Goal: Task Accomplishment & Management: Use online tool/utility

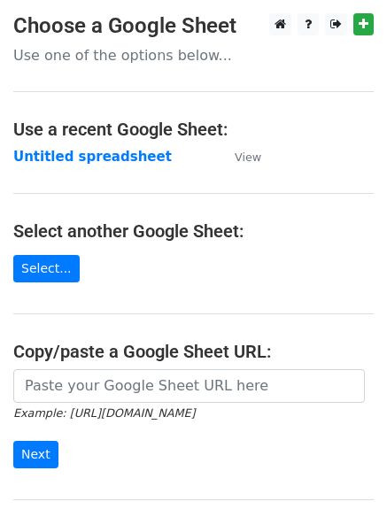
click at [94, 159] on strong "Untitled spreadsheet" at bounding box center [92, 157] width 159 height 16
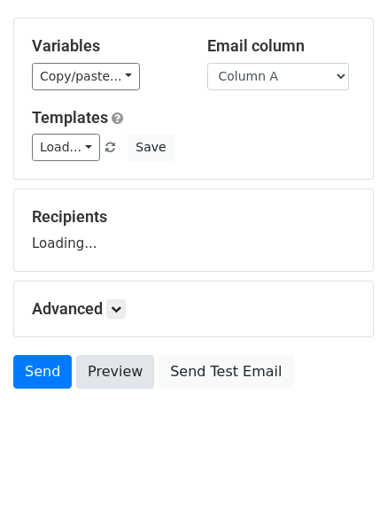
scroll to position [100, 0]
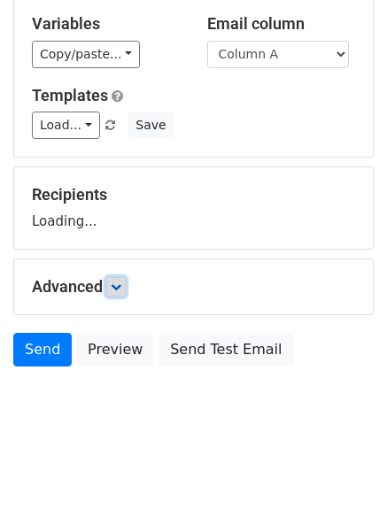
click at [116, 291] on icon at bounding box center [116, 287] width 11 height 11
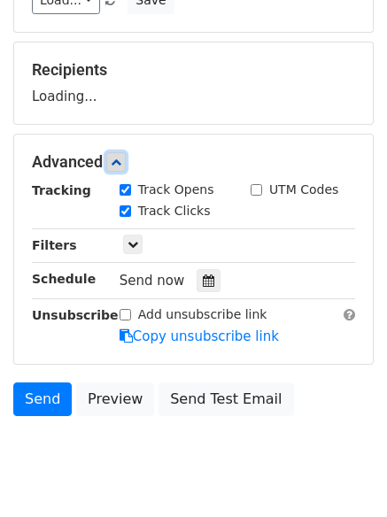
scroll to position [229, 0]
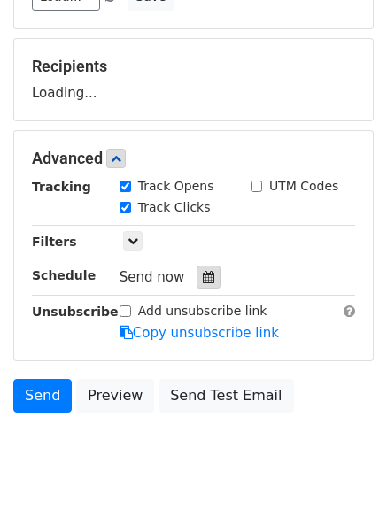
click at [203, 277] on icon at bounding box center [209, 277] width 12 height 12
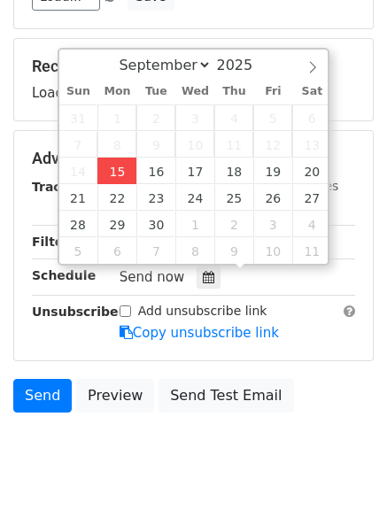
type input "2025-09-15 12:00"
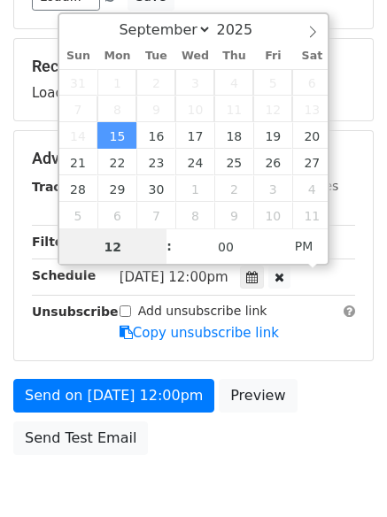
scroll to position [1, 0]
type input "4"
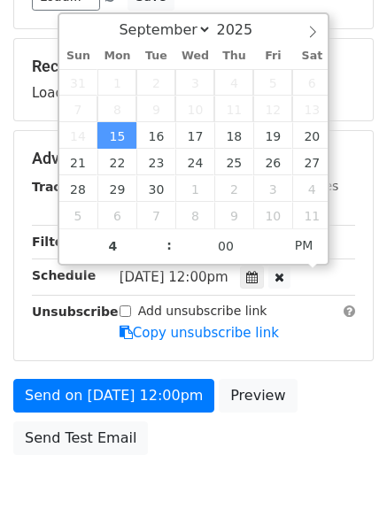
type input "2025-09-15 16:00"
click at [185, 450] on div "Send on Sep 15 at 12:00pm Preview Send Test Email" at bounding box center [193, 421] width 387 height 85
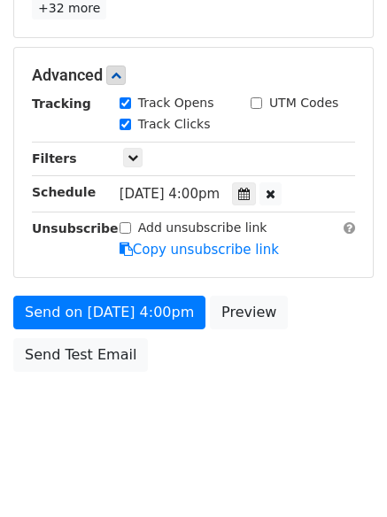
scroll to position [387, 0]
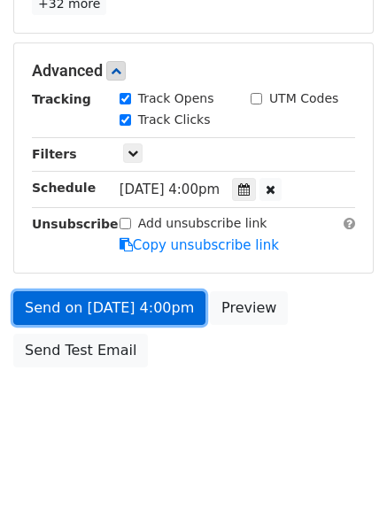
click at [165, 294] on link "Send on Sep 15 at 4:00pm" at bounding box center [109, 308] width 192 height 34
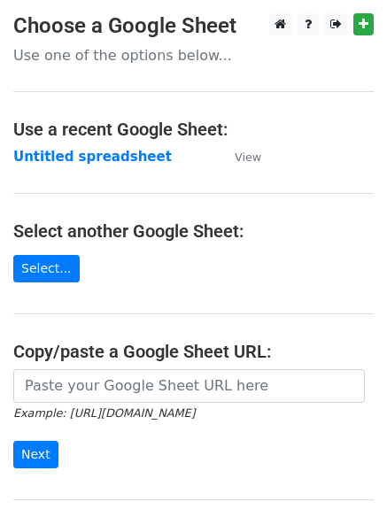
click at [123, 157] on strong "Untitled spreadsheet" at bounding box center [92, 157] width 159 height 16
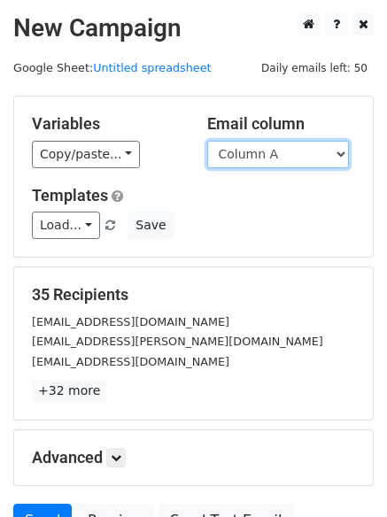
drag, startPoint x: 303, startPoint y: 146, endPoint x: 305, endPoint y: 165, distance: 18.7
click at [303, 146] on select "Column A Column B Column C Column D Column E" at bounding box center [278, 154] width 142 height 27
click at [285, 163] on select "Column A Column B Column C Column D Column E" at bounding box center [278, 154] width 142 height 27
select select "Column B"
click at [207, 141] on select "Column A Column B Column C Column D Column E" at bounding box center [278, 154] width 142 height 27
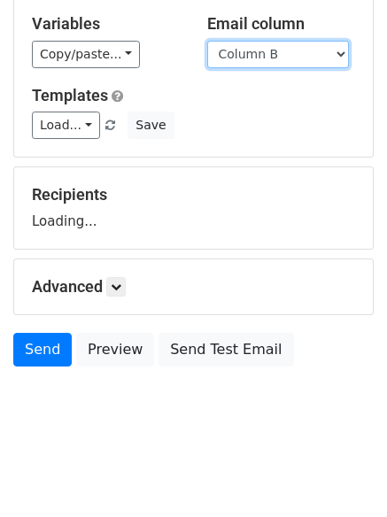
scroll to position [171, 0]
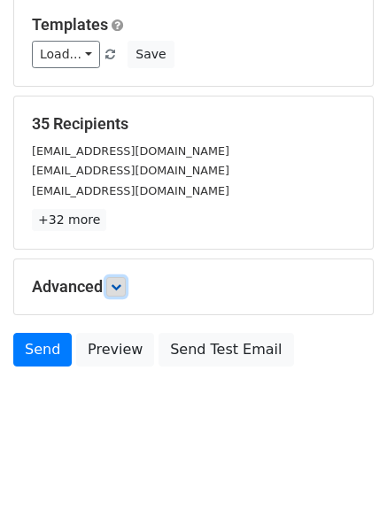
click at [114, 294] on link at bounding box center [115, 286] width 19 height 19
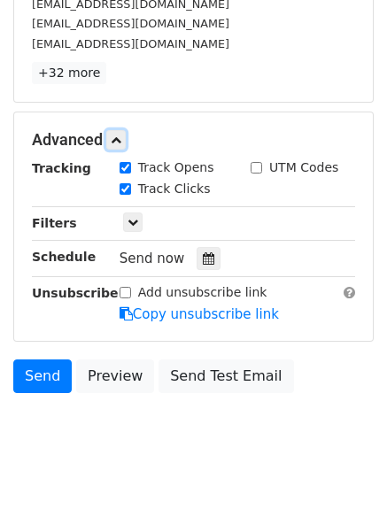
scroll to position [326, 0]
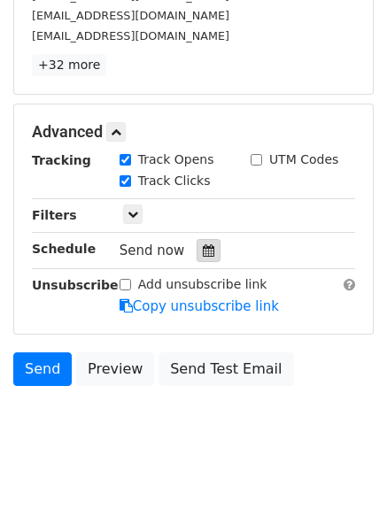
click at [203, 252] on icon at bounding box center [209, 251] width 12 height 12
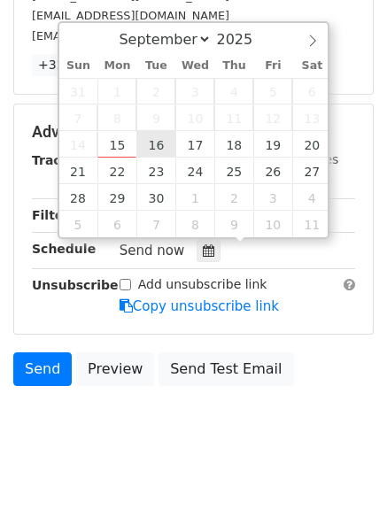
type input "2025-09-16 12:00"
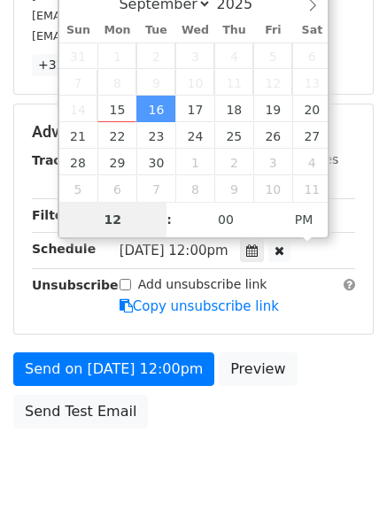
type input "5"
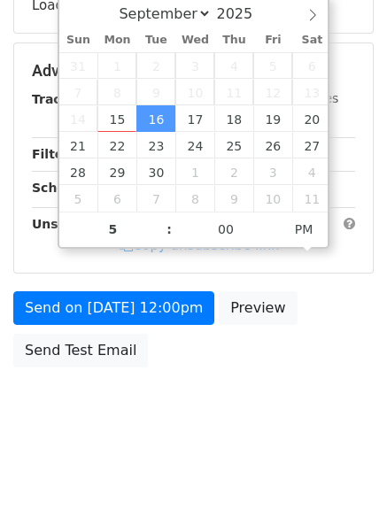
type input "2025-09-16 17:00"
click at [233, 420] on body "New Campaign Daily emails left: 50 Google Sheet: Untitled spreadsheet Variables…" at bounding box center [193, 72] width 387 height 750
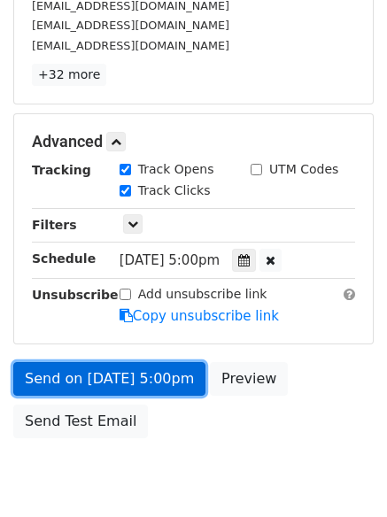
click at [165, 385] on link "Send on Sep 16 at 5:00pm" at bounding box center [109, 379] width 192 height 34
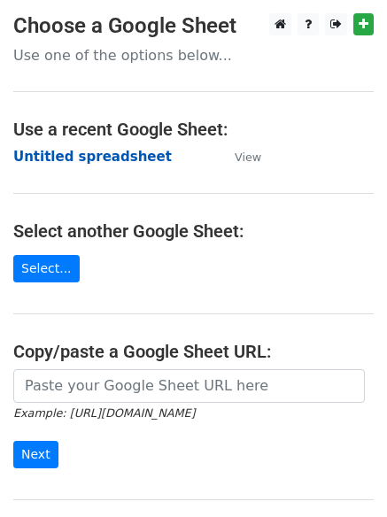
click at [127, 153] on strong "Untitled spreadsheet" at bounding box center [92, 157] width 159 height 16
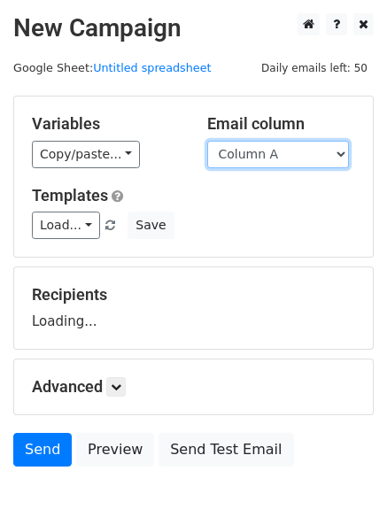
click at [298, 156] on select "Column A Column B Column C Column D Column E" at bounding box center [278, 154] width 142 height 27
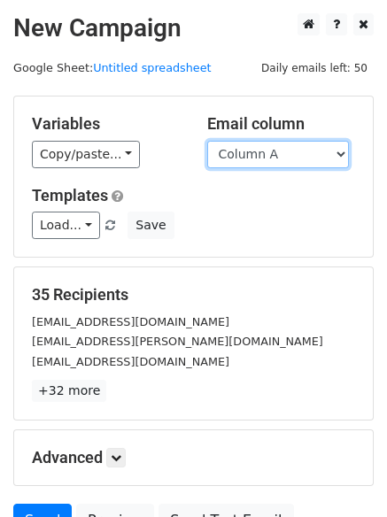
click at [293, 167] on select "Column A Column B Column C Column D Column E" at bounding box center [278, 154] width 142 height 27
select select "Column C"
click at [207, 141] on select "Column A Column B Column C Column D Column E" at bounding box center [278, 154] width 142 height 27
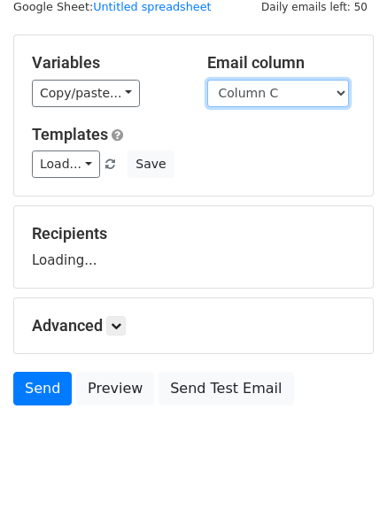
scroll to position [100, 0]
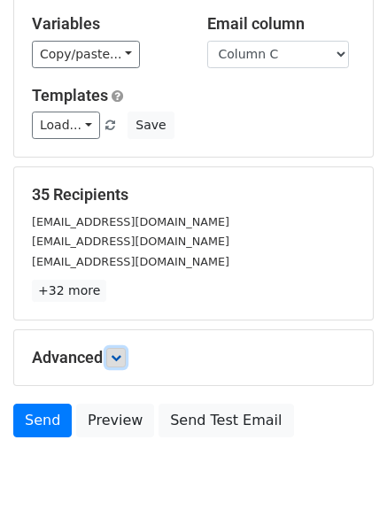
click at [120, 357] on icon at bounding box center [116, 358] width 11 height 11
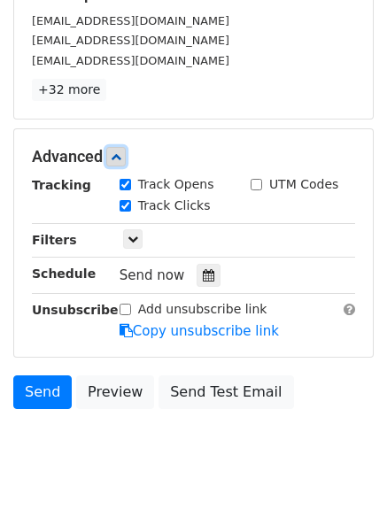
scroll to position [321, 0]
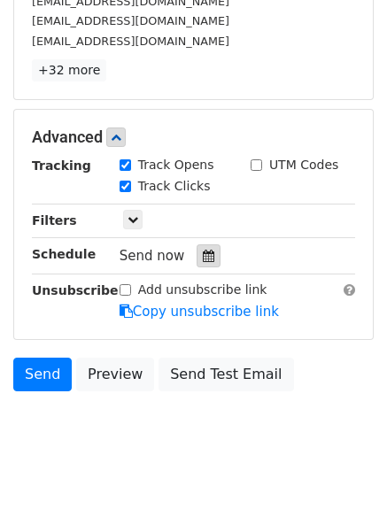
click at [207, 255] on div at bounding box center [209, 256] width 24 height 23
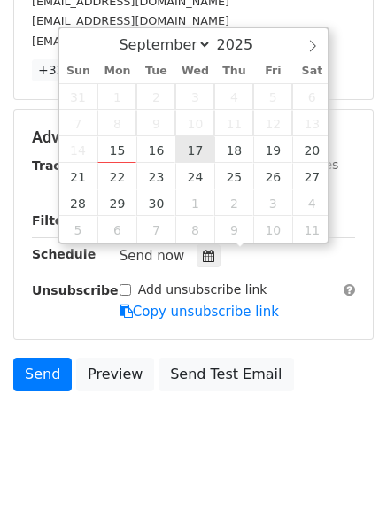
type input "2025-09-17 12:00"
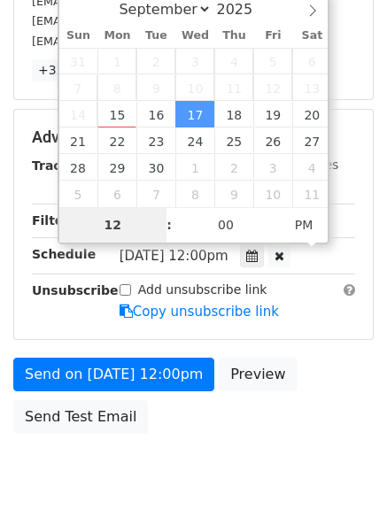
type input "6"
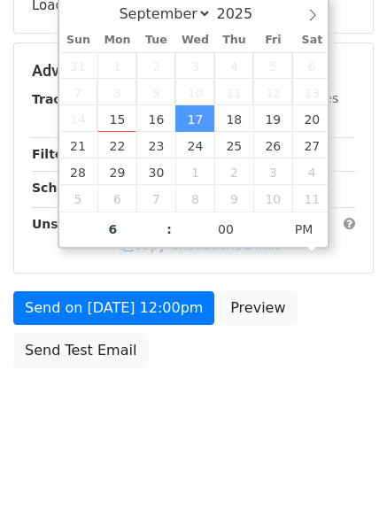
type input "2025-09-17 18:00"
click at [221, 385] on body "New Campaign Daily emails left: 50 Google Sheet: Untitled spreadsheet Variables…" at bounding box center [193, 72] width 387 height 750
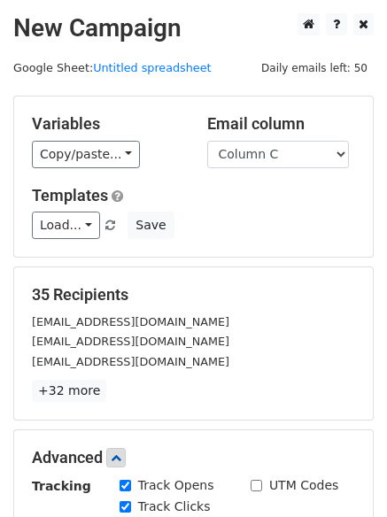
scroll to position [387, 0]
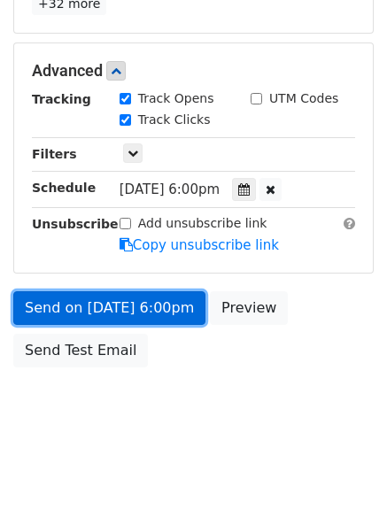
click at [168, 307] on link "Send on Sep 17 at 6:00pm" at bounding box center [109, 308] width 192 height 34
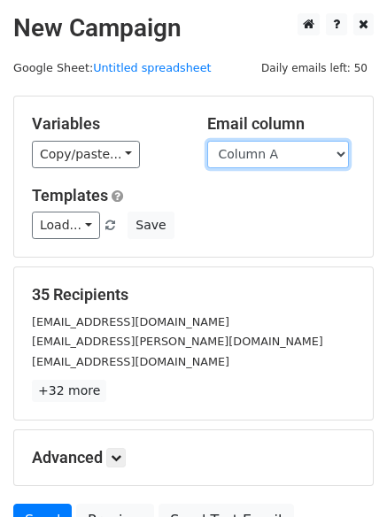
click at [284, 161] on select "Column A Column B Column C Column D Column E" at bounding box center [278, 154] width 142 height 27
click at [207, 141] on select "Column A Column B Column C Column D Column E" at bounding box center [278, 154] width 142 height 27
click at [287, 135] on div "Email column Column A Column B Column C Column D Column E" at bounding box center [281, 141] width 175 height 54
click at [291, 166] on select "Column A Column B Column C Column D Column E" at bounding box center [278, 154] width 142 height 27
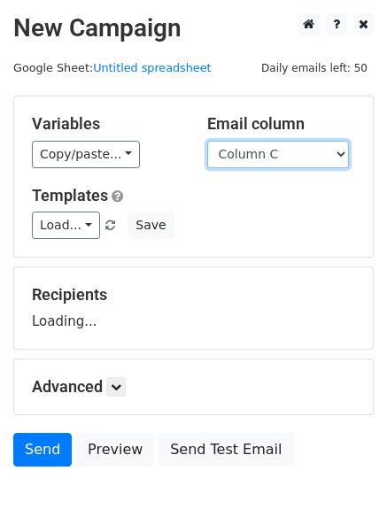
select select "Column D"
click at [207, 141] on select "Column A Column B Column C Column D Column E" at bounding box center [278, 154] width 142 height 27
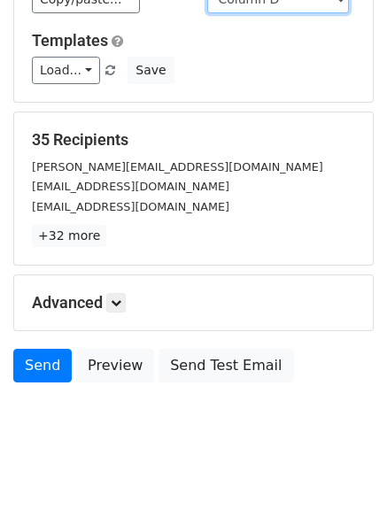
scroll to position [171, 0]
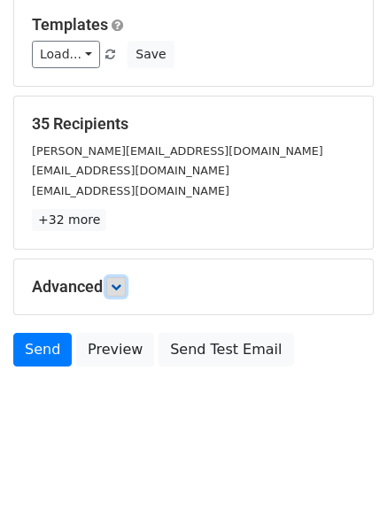
click at [112, 286] on link at bounding box center [115, 286] width 19 height 19
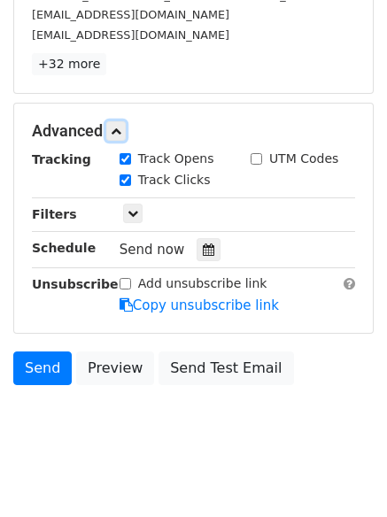
scroll to position [335, 0]
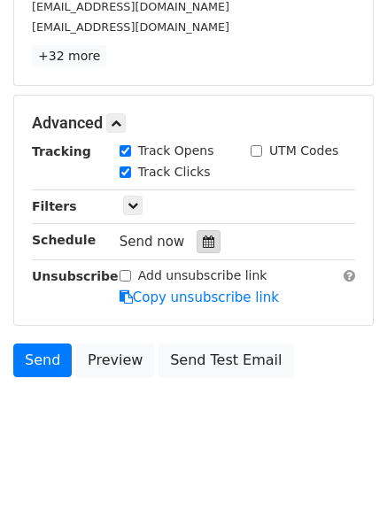
click at [203, 248] on icon at bounding box center [209, 242] width 12 height 12
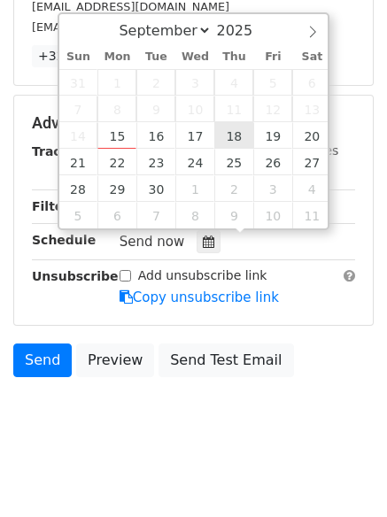
type input "2025-09-18 12:00"
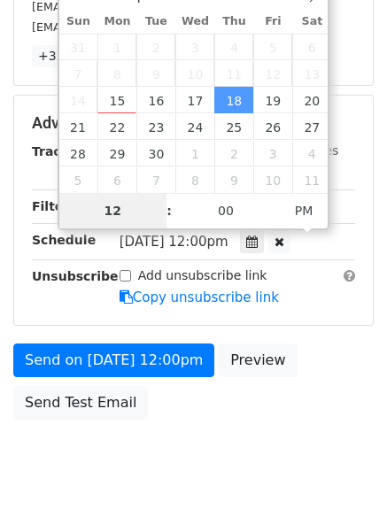
type input "7"
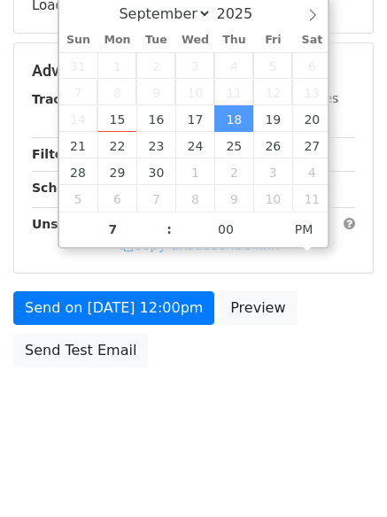
type input "2025-09-18 19:00"
click at [264, 423] on body "New Campaign Daily emails left: 50 Google Sheet: Untitled spreadsheet Variables…" at bounding box center [193, 72] width 387 height 750
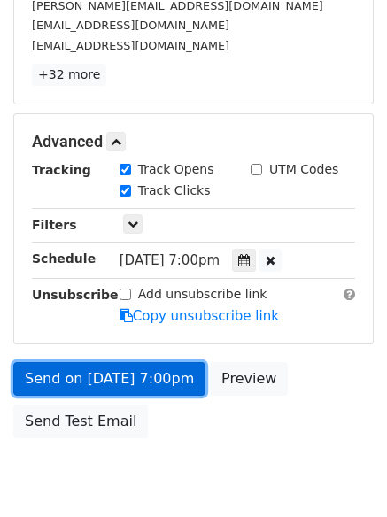
click at [167, 394] on link "Send on Sep 18 at 7:00pm" at bounding box center [109, 379] width 192 height 34
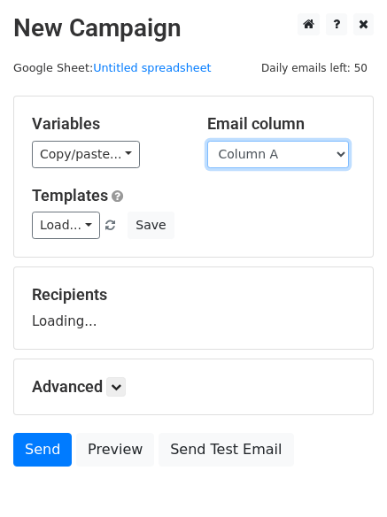
click at [269, 155] on select "Column A Column B Column C Column D Column E" at bounding box center [278, 154] width 142 height 27
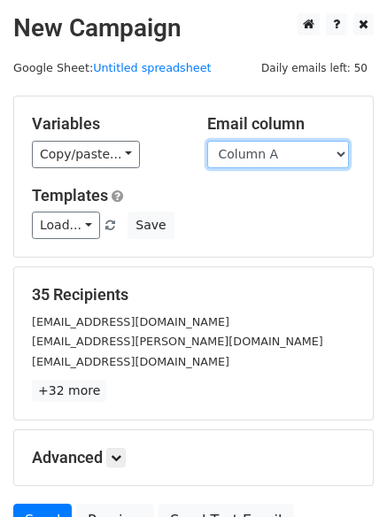
click at [275, 152] on select "Column A Column B Column C Column D Column E" at bounding box center [278, 154] width 142 height 27
select select "Column E"
click at [207, 141] on select "Column A Column B Column C Column D Column E" at bounding box center [278, 154] width 142 height 27
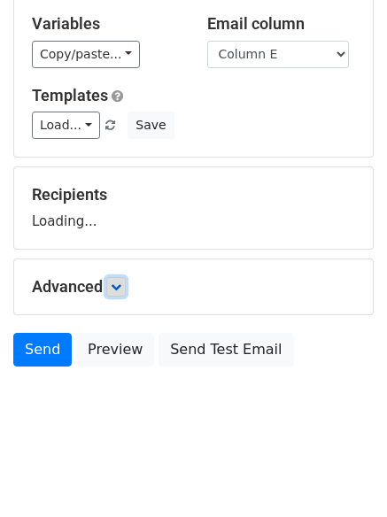
click at [121, 286] on icon at bounding box center [116, 287] width 11 height 11
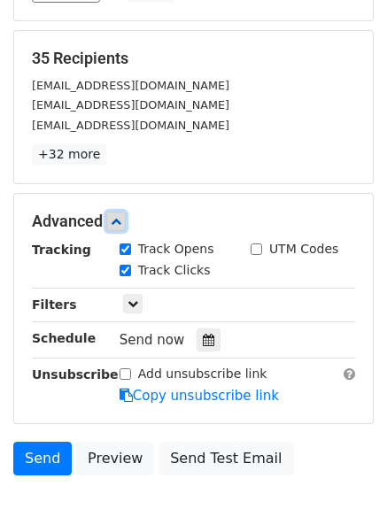
scroll to position [242, 0]
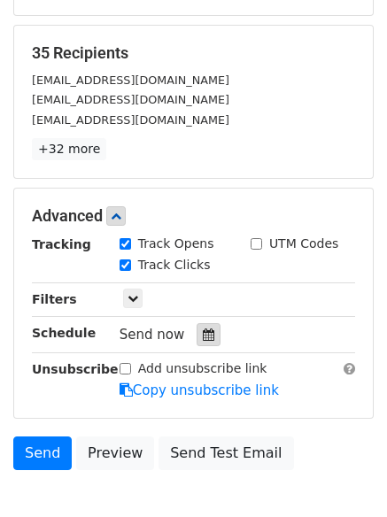
click at [203, 336] on icon at bounding box center [209, 335] width 12 height 12
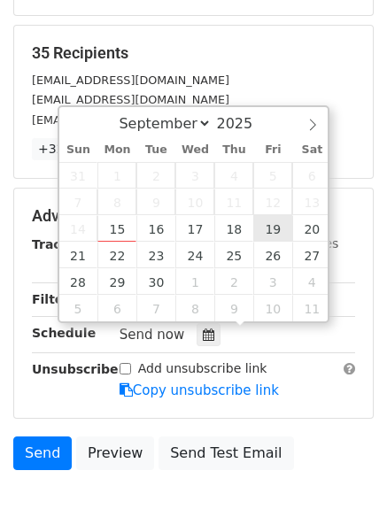
type input "2025-09-19 12:00"
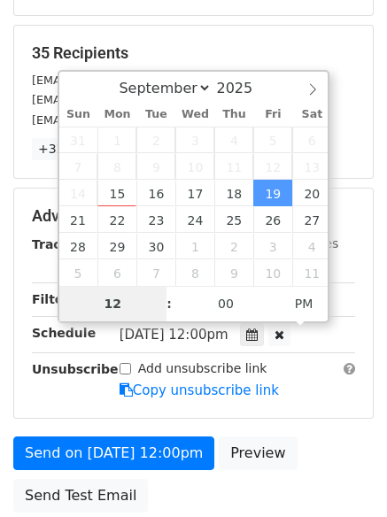
type input "8"
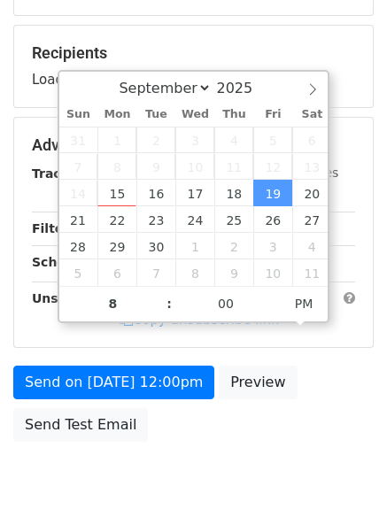
type input "2025-09-19 20:00"
click at [188, 462] on body "New Campaign Daily emails left: 50 Google Sheet: Untitled spreadsheet Variables…" at bounding box center [193, 146] width 387 height 750
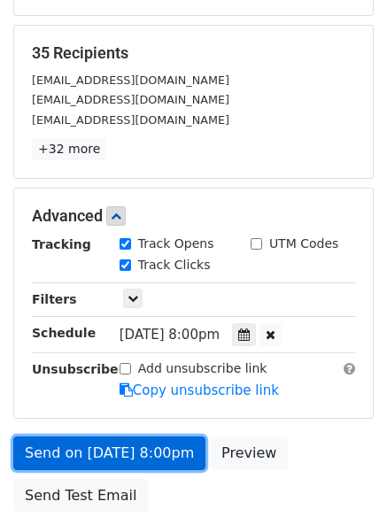
click at [161, 464] on link "Send on Sep 19 at 8:00pm" at bounding box center [109, 454] width 192 height 34
